Goal: Check status: Check status

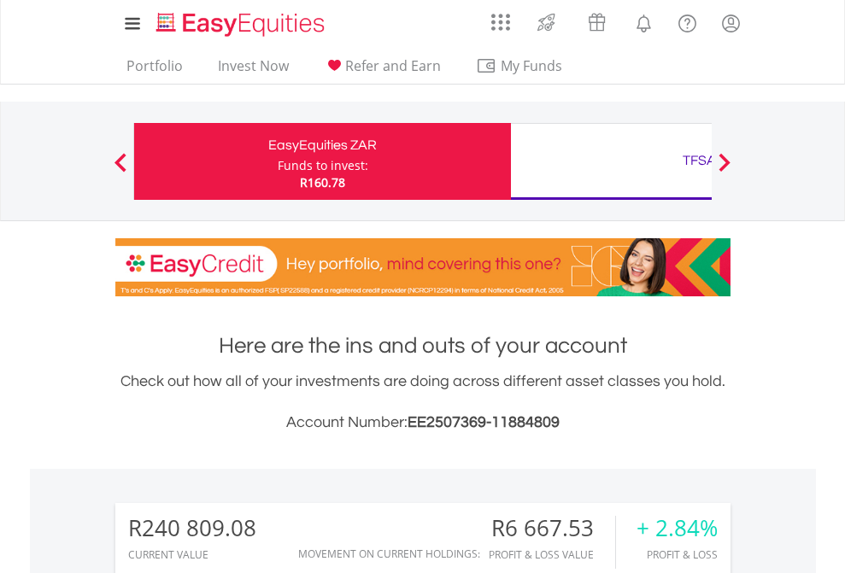
scroll to position [164, 268]
click at [278, 161] on div "Funds to invest:" at bounding box center [323, 165] width 91 height 17
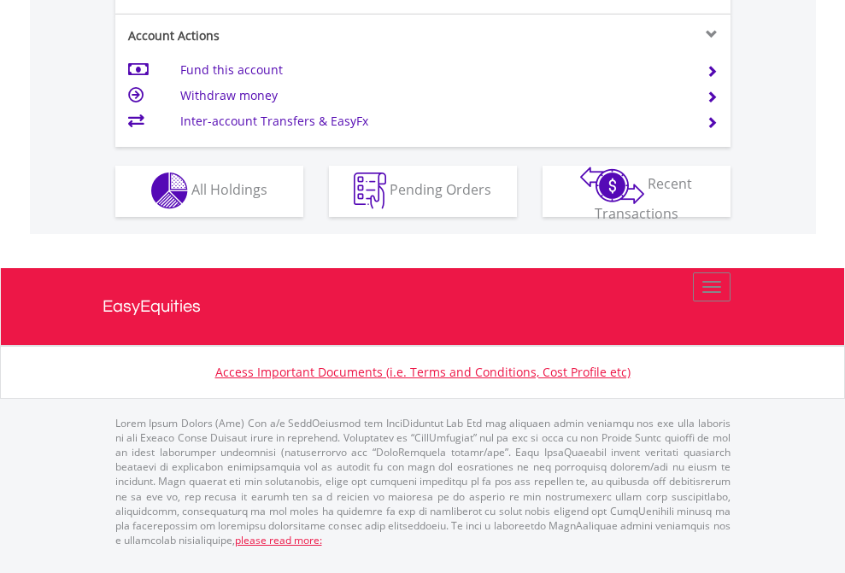
scroll to position [1597, 0]
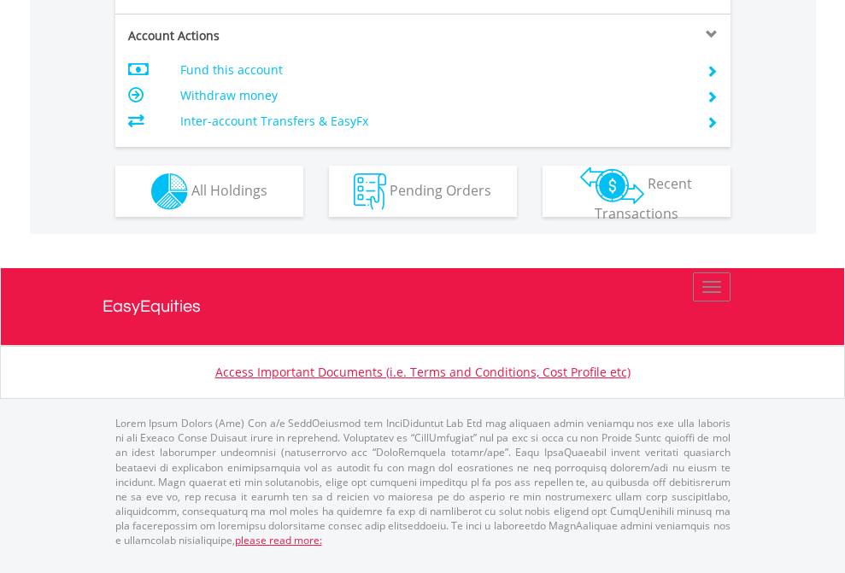
scroll to position [1490, 0]
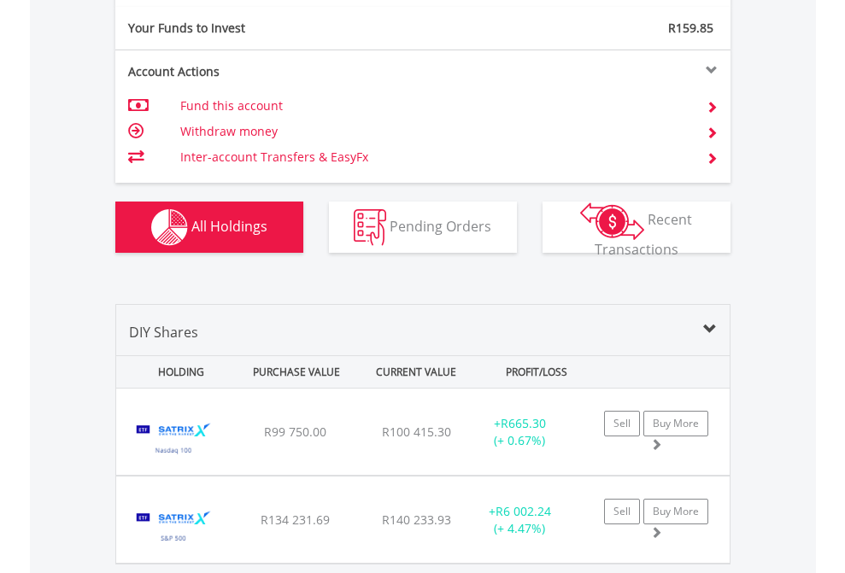
scroll to position [1899, 0]
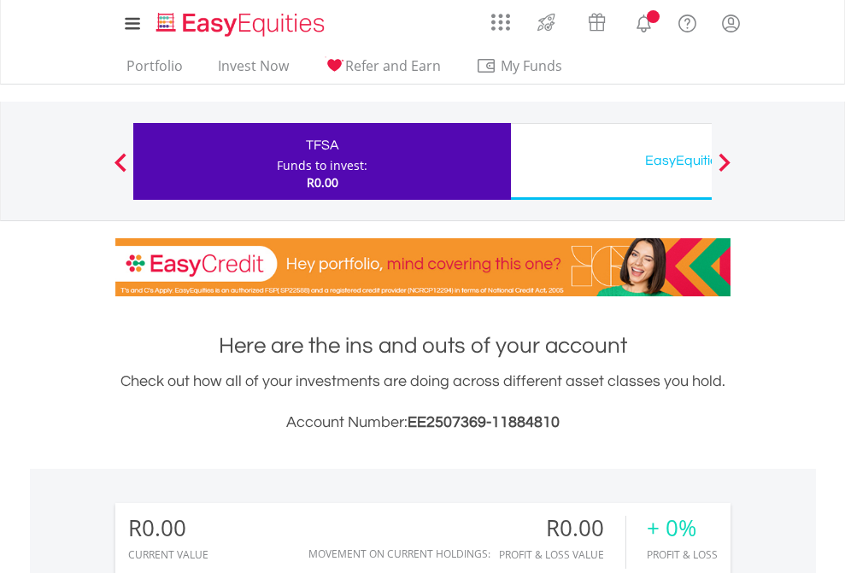
scroll to position [164, 268]
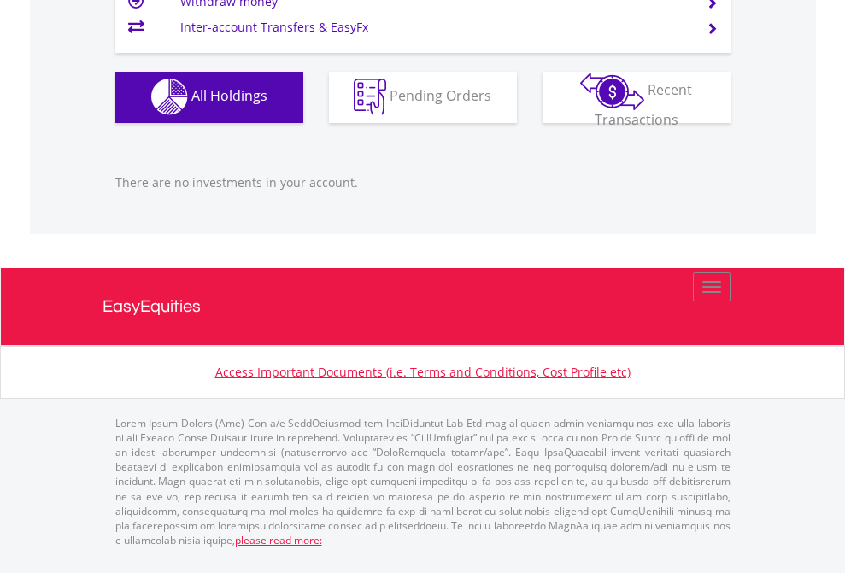
scroll to position [1691, 0]
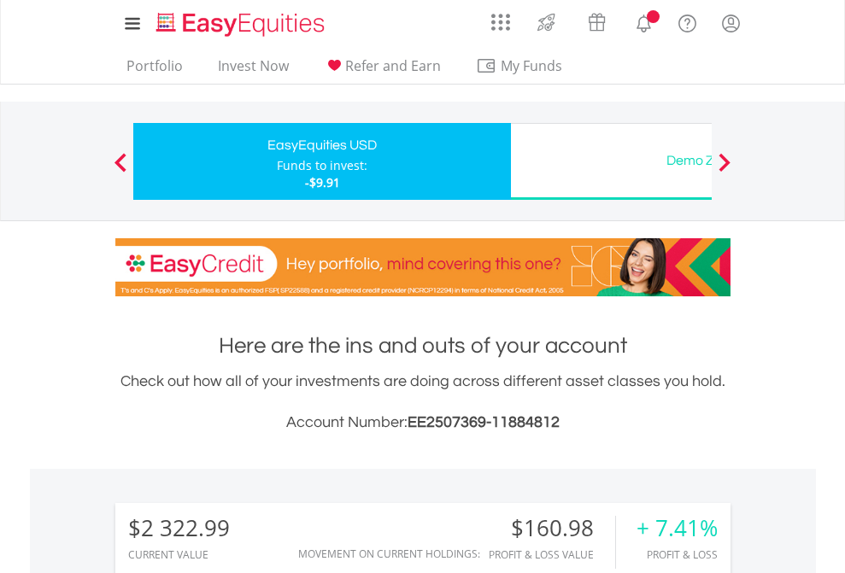
scroll to position [164, 268]
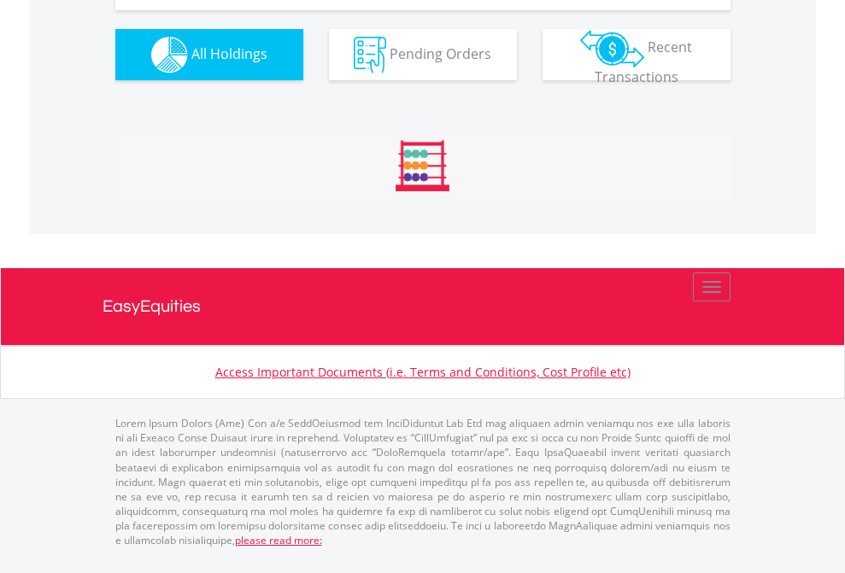
scroll to position [1899, 0]
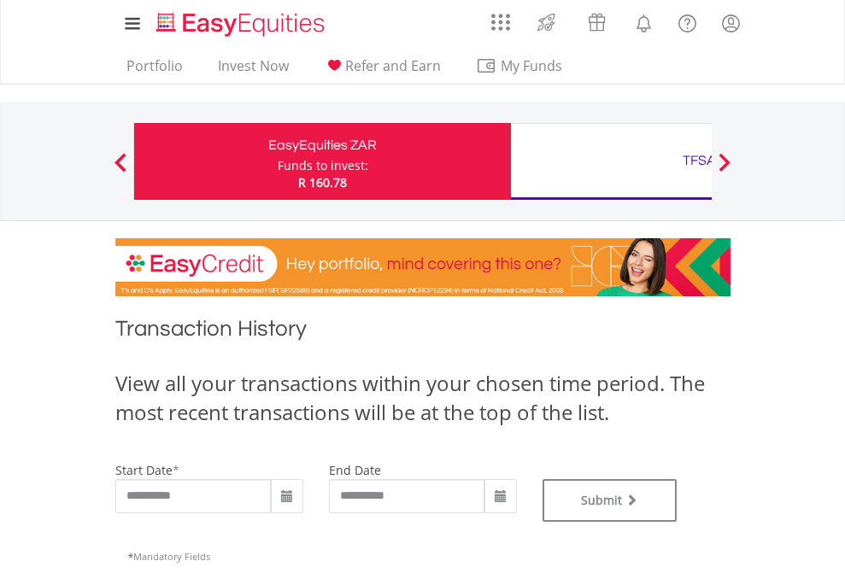
type input "**********"
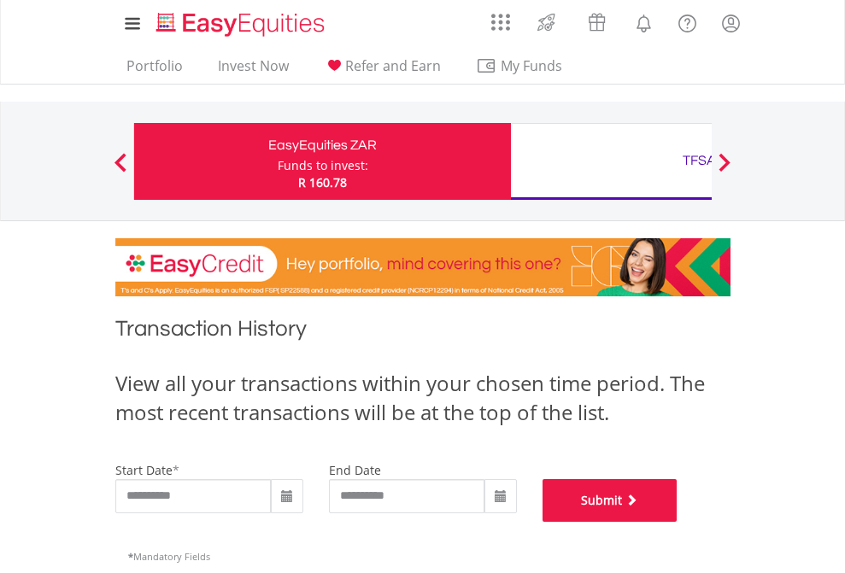
click at [677, 522] on button "Submit" at bounding box center [609, 500] width 135 height 43
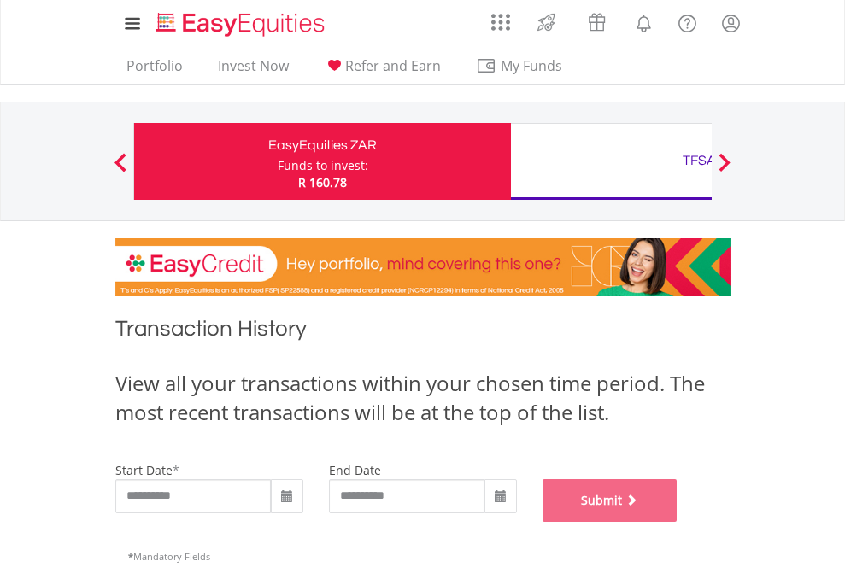
scroll to position [693, 0]
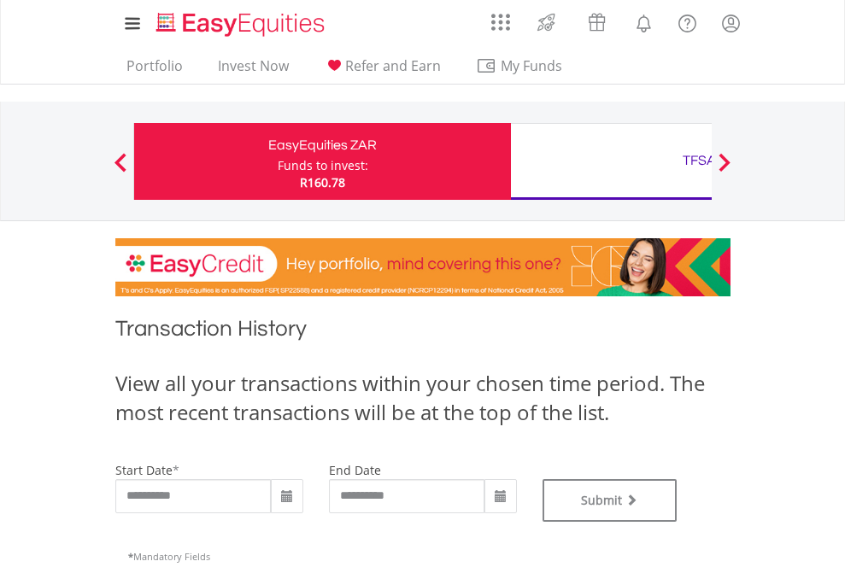
click at [611, 161] on div "TFSA" at bounding box center [699, 161] width 356 height 24
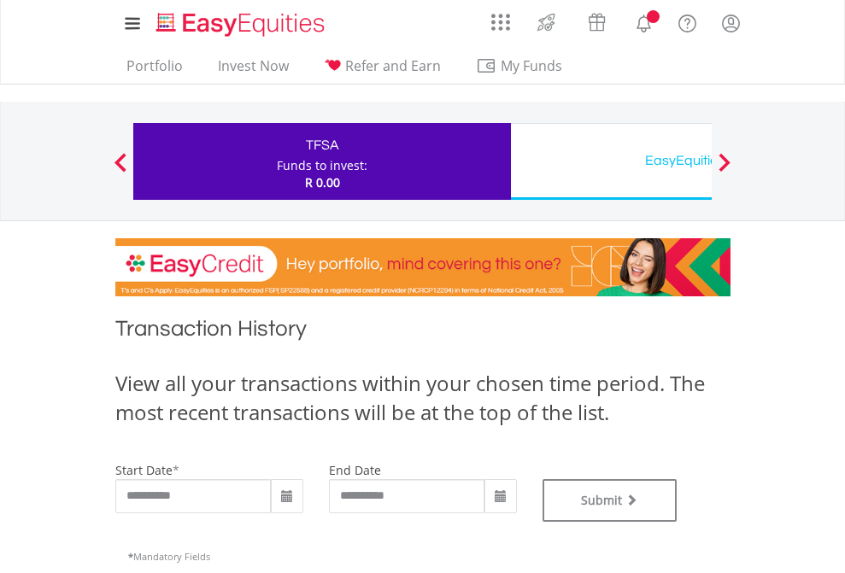
type input "**********"
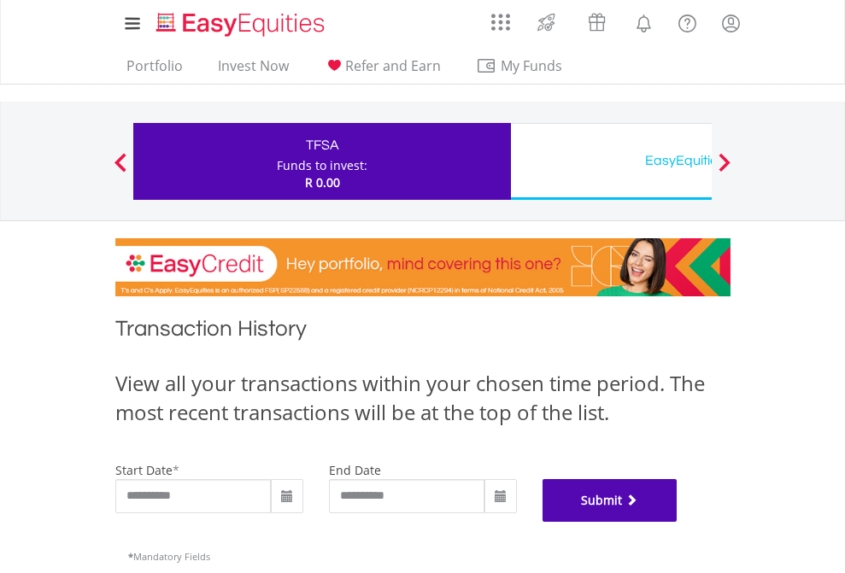
click at [677, 522] on button "Submit" at bounding box center [609, 500] width 135 height 43
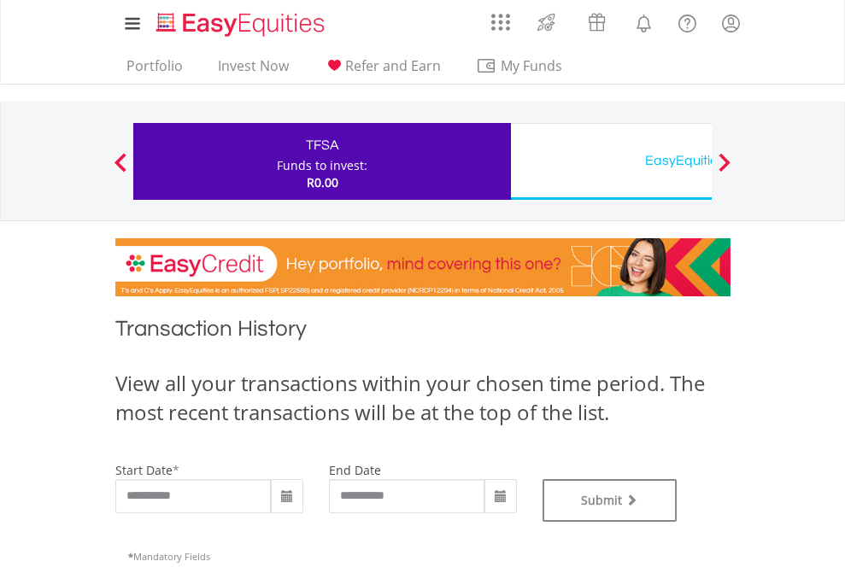
click at [611, 161] on div "EasyEquities USD" at bounding box center [699, 161] width 356 height 24
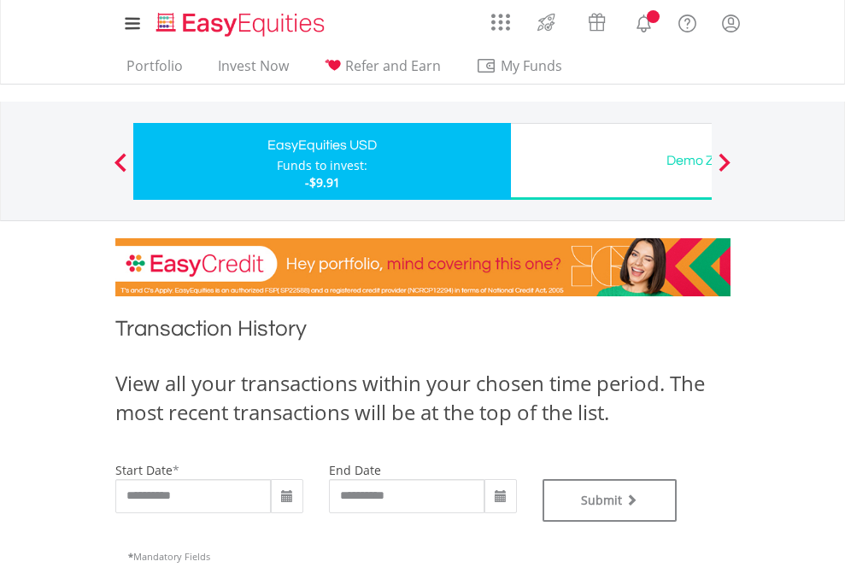
type input "**********"
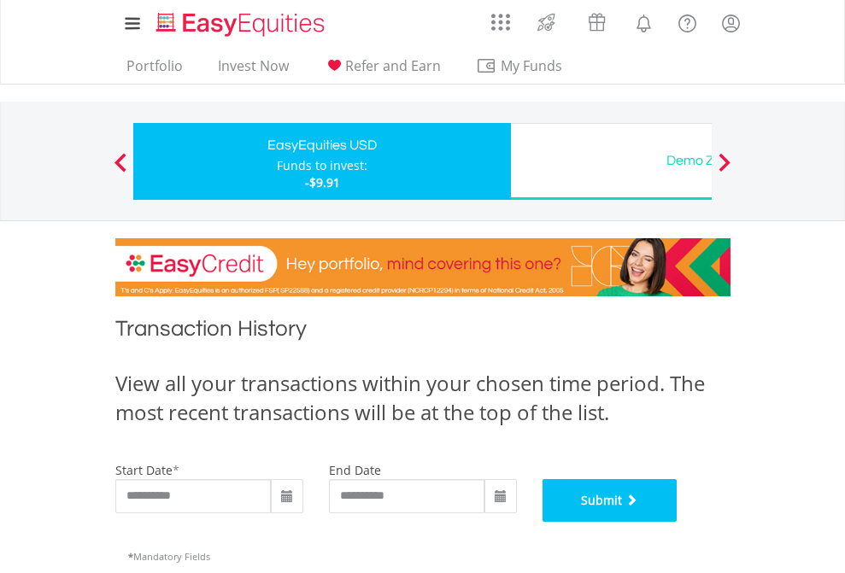
click at [677, 522] on button "Submit" at bounding box center [609, 500] width 135 height 43
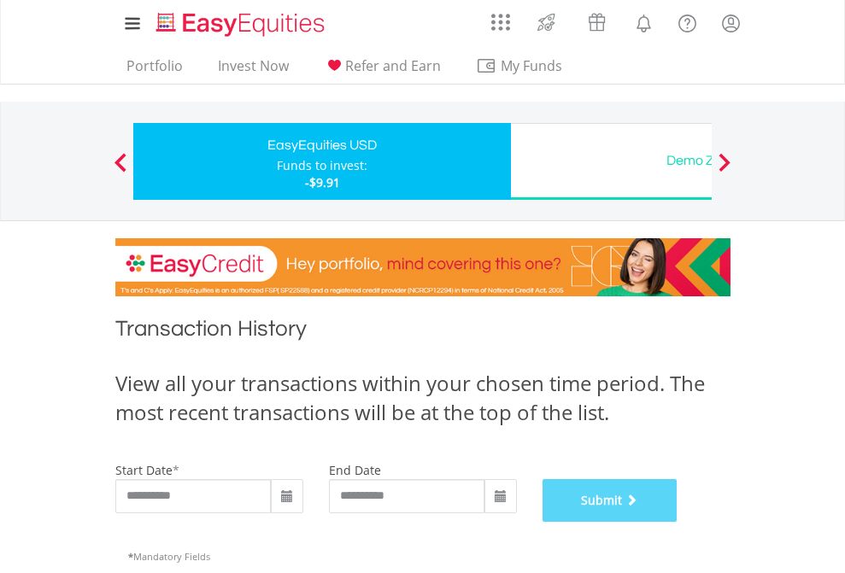
scroll to position [693, 0]
